Goal: Task Accomplishment & Management: Use online tool/utility

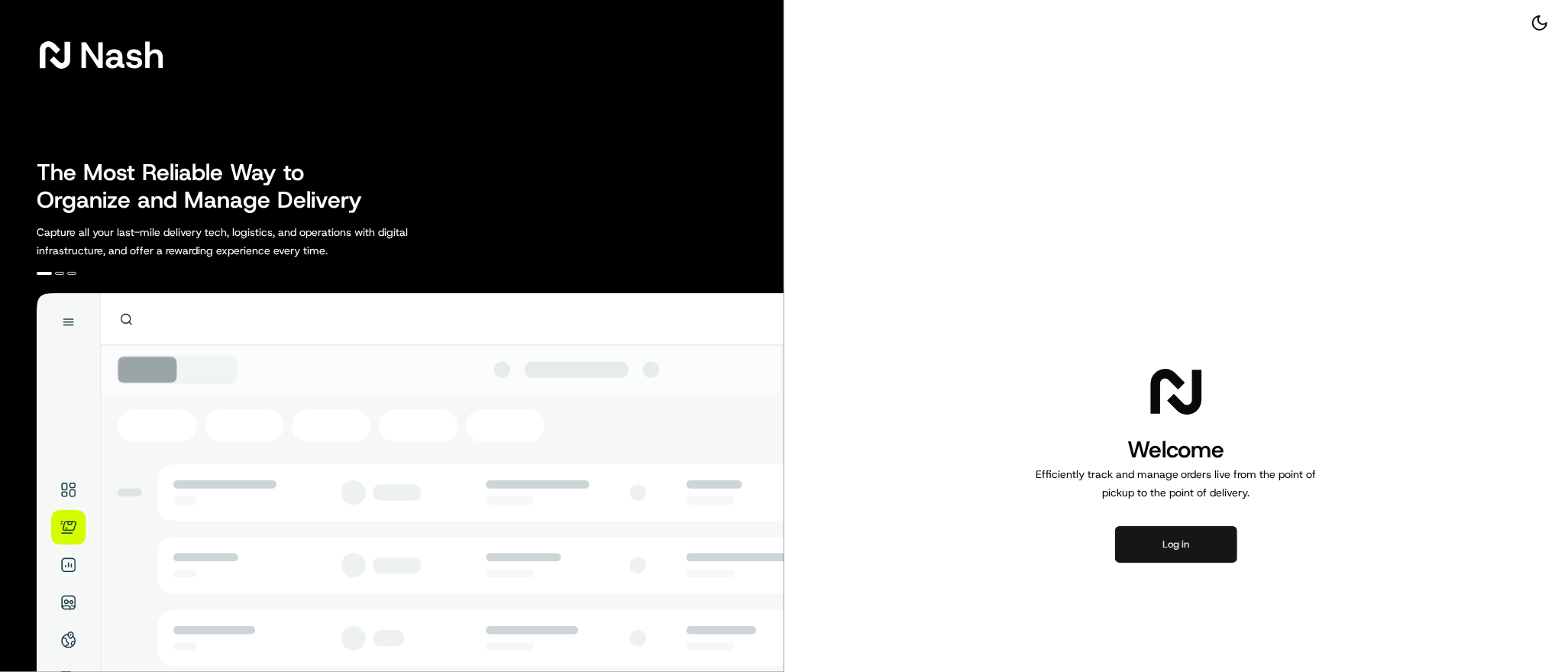
click at [1182, 543] on button "Log in" at bounding box center [1177, 545] width 122 height 37
